Goal: Task Accomplishment & Management: Use online tool/utility

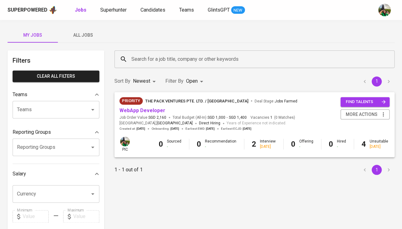
click at [88, 34] on span "All Jobs" at bounding box center [83, 35] width 43 height 8
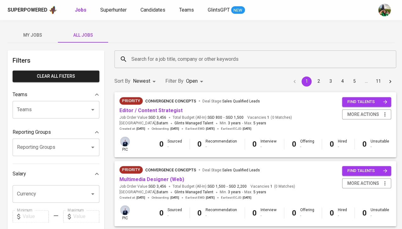
click at [152, 57] on input "Search for a job title, company or other keywords" at bounding box center [257, 59] width 254 height 12
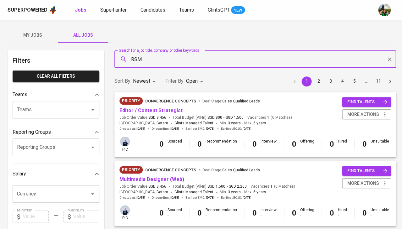
type input "RSM"
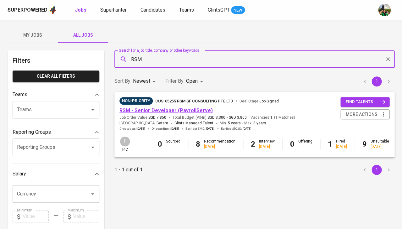
click at [189, 112] on link "RSM - Senior Developer (PayrollServe)" at bounding box center [165, 111] width 93 height 6
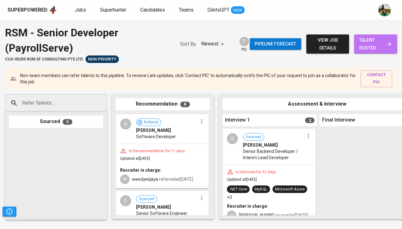
click at [358, 41] on span "talent roster" at bounding box center [374, 43] width 33 height 15
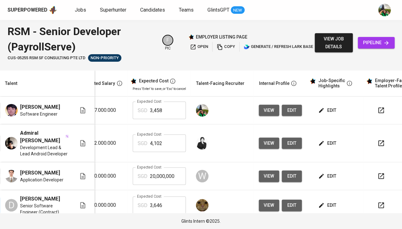
scroll to position [0, 121]
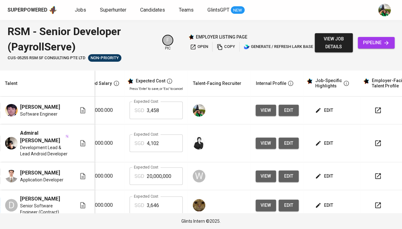
click at [323, 109] on span "edit" at bounding box center [324, 111] width 17 height 8
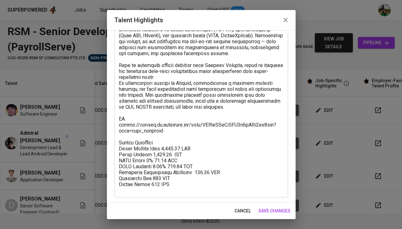
scroll to position [68, 0]
click at [237, 209] on span "cancel" at bounding box center [242, 212] width 16 height 8
